Goal: Check status: Check status

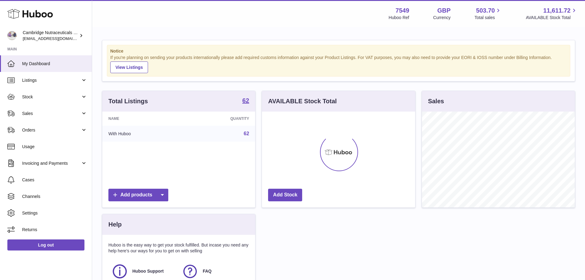
scroll to position [96, 153]
click at [49, 114] on span "Sales" at bounding box center [51, 114] width 59 height 6
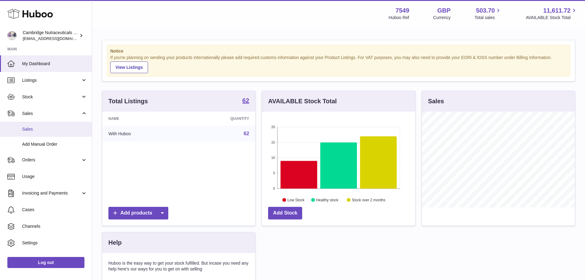
click at [37, 129] on span "Sales" at bounding box center [54, 129] width 65 height 6
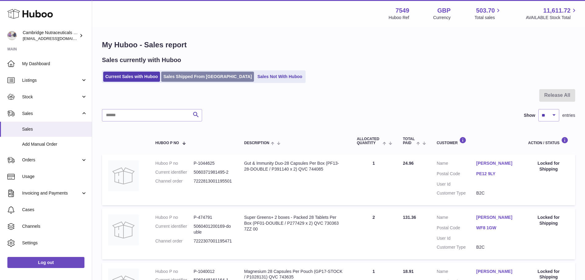
click at [202, 75] on link "Sales Shipped From [GEOGRAPHIC_DATA]" at bounding box center [207, 77] width 93 height 10
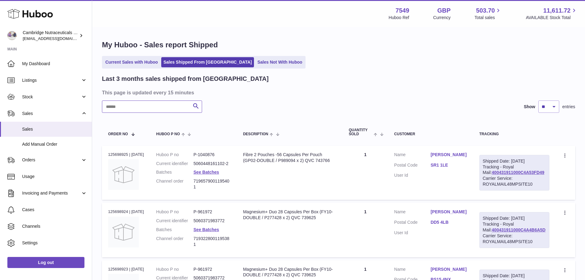
click at [145, 107] on input "text" at bounding box center [152, 106] width 100 height 12
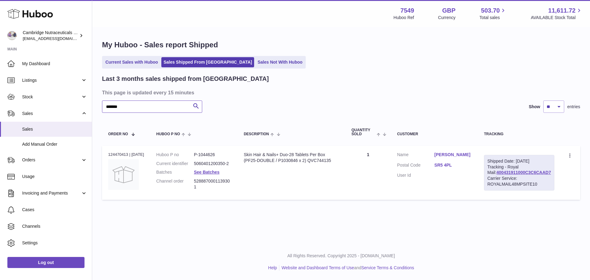
type input "*******"
click at [115, 154] on div "Order no 124470413 | 10th Sep" at bounding box center [126, 155] width 36 height 6
click at [115, 153] on div "Order no 124470413 | 10th Sep" at bounding box center [126, 155] width 36 height 6
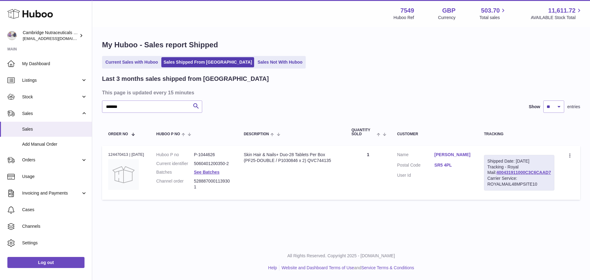
copy div "124470413"
click at [33, 127] on span "Sales" at bounding box center [54, 129] width 65 height 6
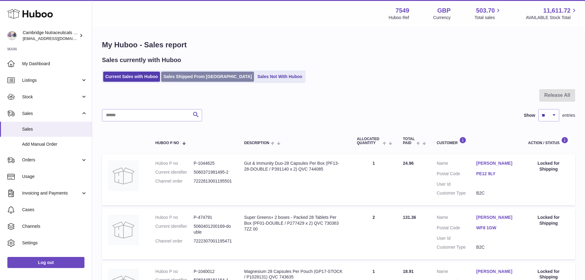
click at [216, 80] on link "Sales Shipped From [GEOGRAPHIC_DATA]" at bounding box center [207, 77] width 93 height 10
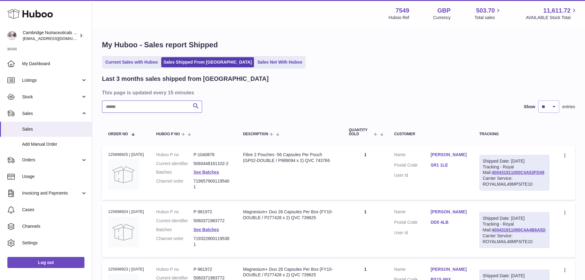
click at [164, 104] on input "text" at bounding box center [152, 106] width 100 height 12
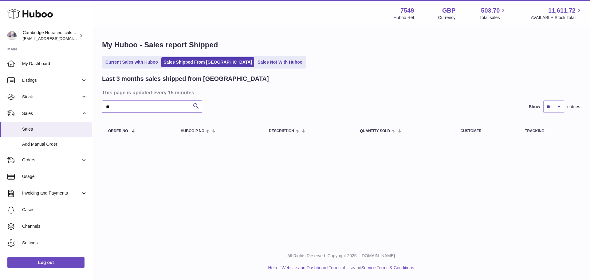
type input "*"
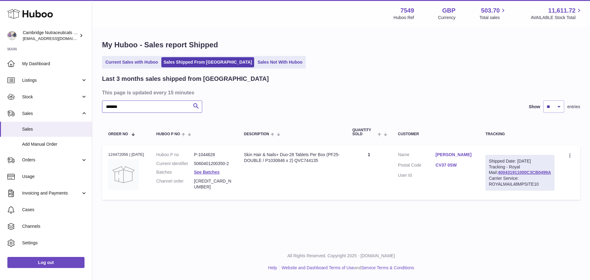
type input "*******"
click at [123, 154] on div "Order no 124472056 | 10th Sep" at bounding box center [126, 155] width 36 height 6
copy div "124472056"
